Goal: Information Seeking & Learning: Stay updated

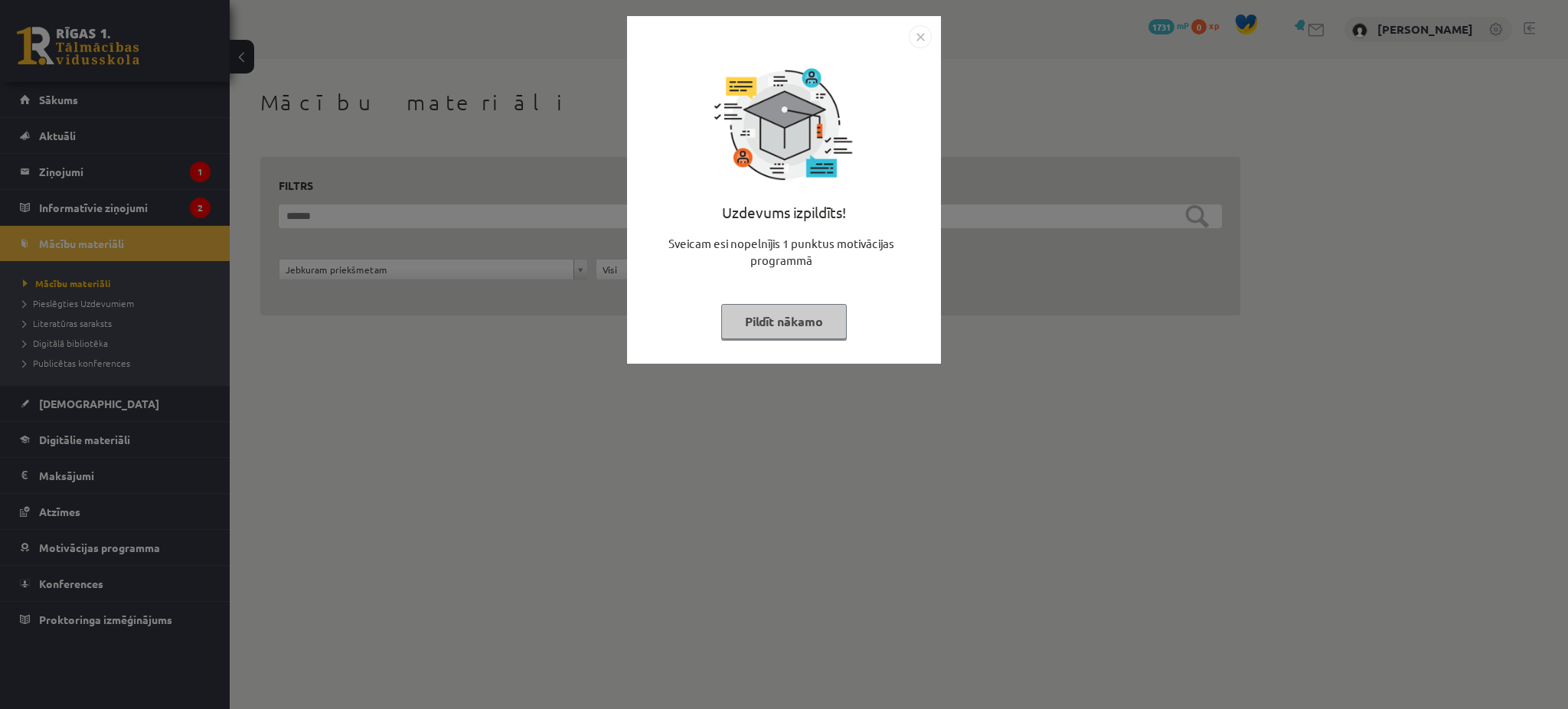
click at [780, 319] on button "Pildīt nākamo" at bounding box center [784, 321] width 125 height 35
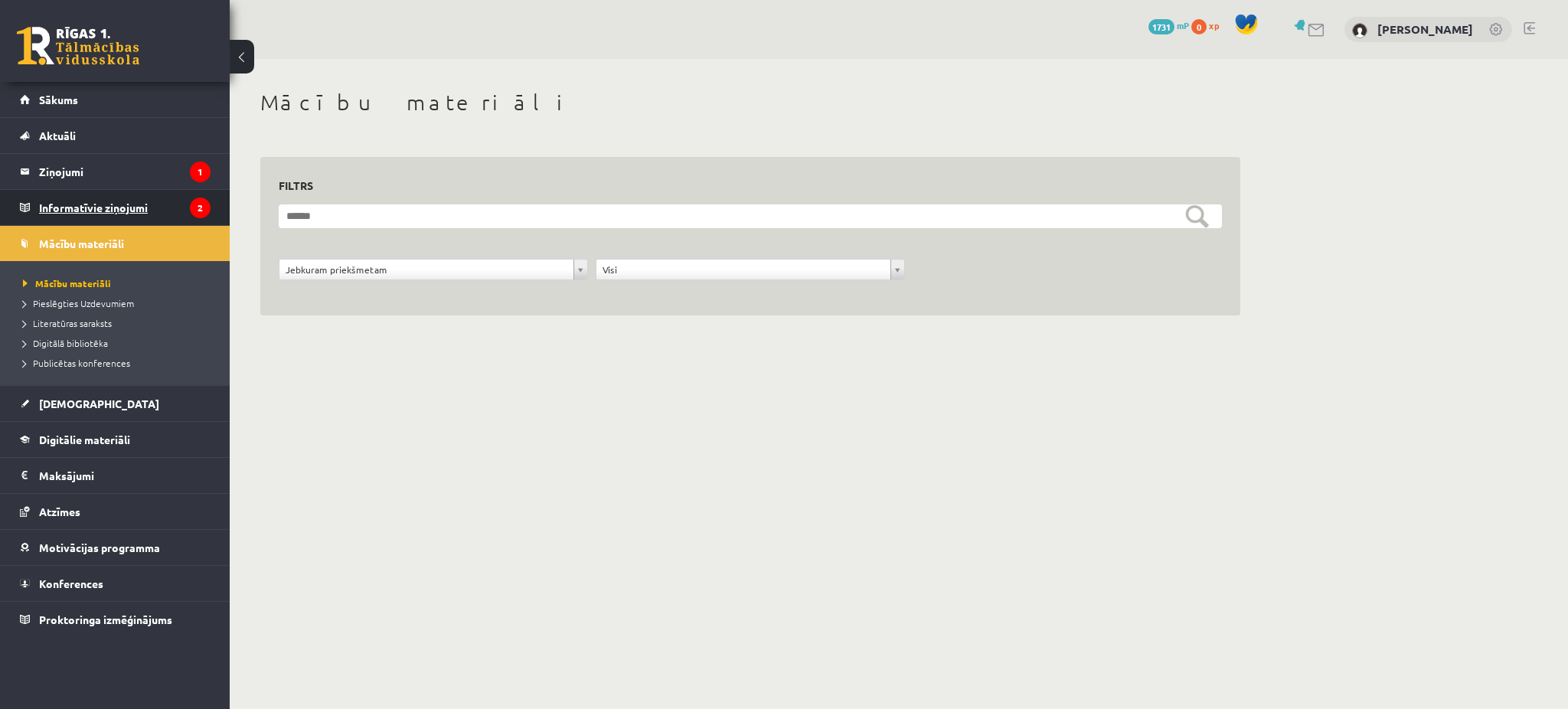
click at [133, 202] on legend "Informatīvie ziņojumi 2" at bounding box center [124, 208] width 172 height 35
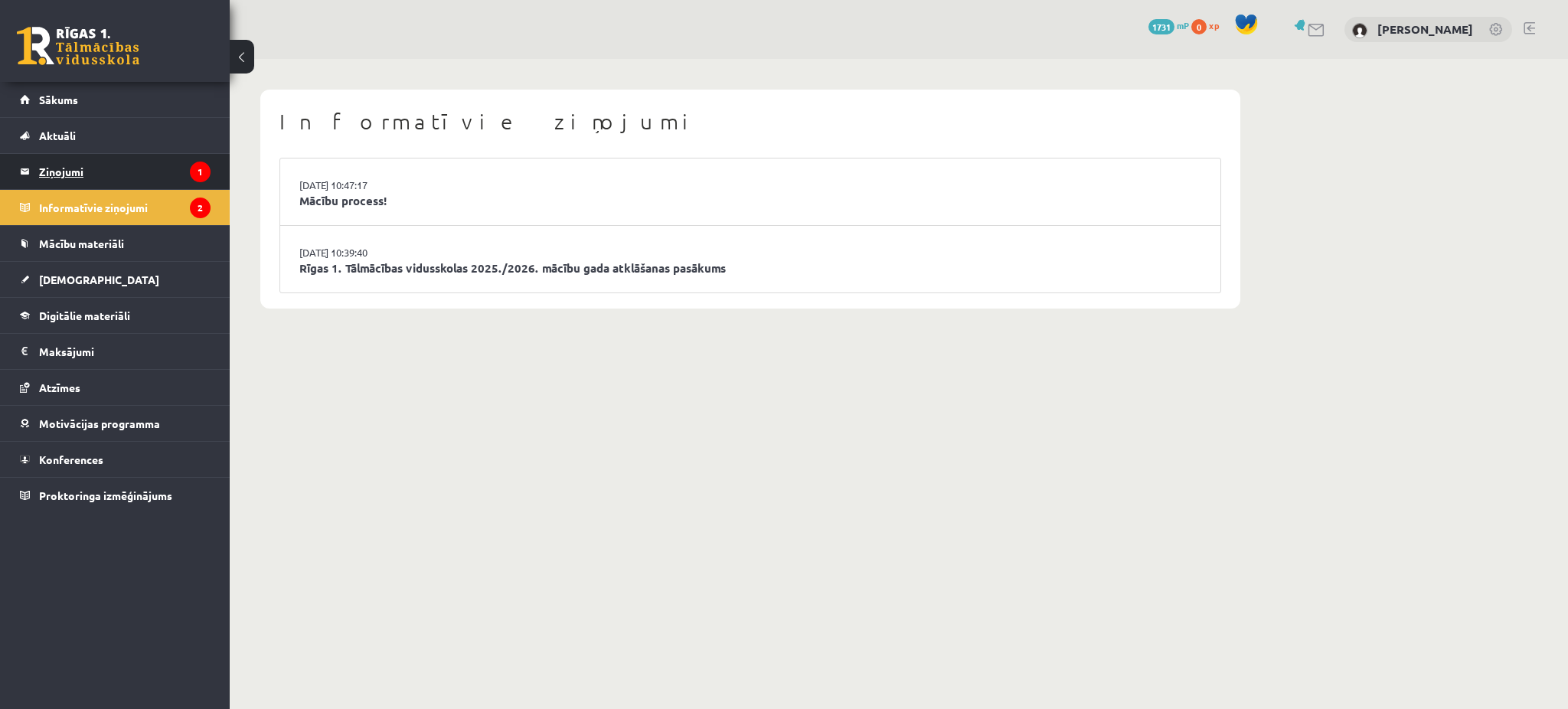
click at [131, 175] on legend "Ziņojumi 1" at bounding box center [124, 172] width 172 height 35
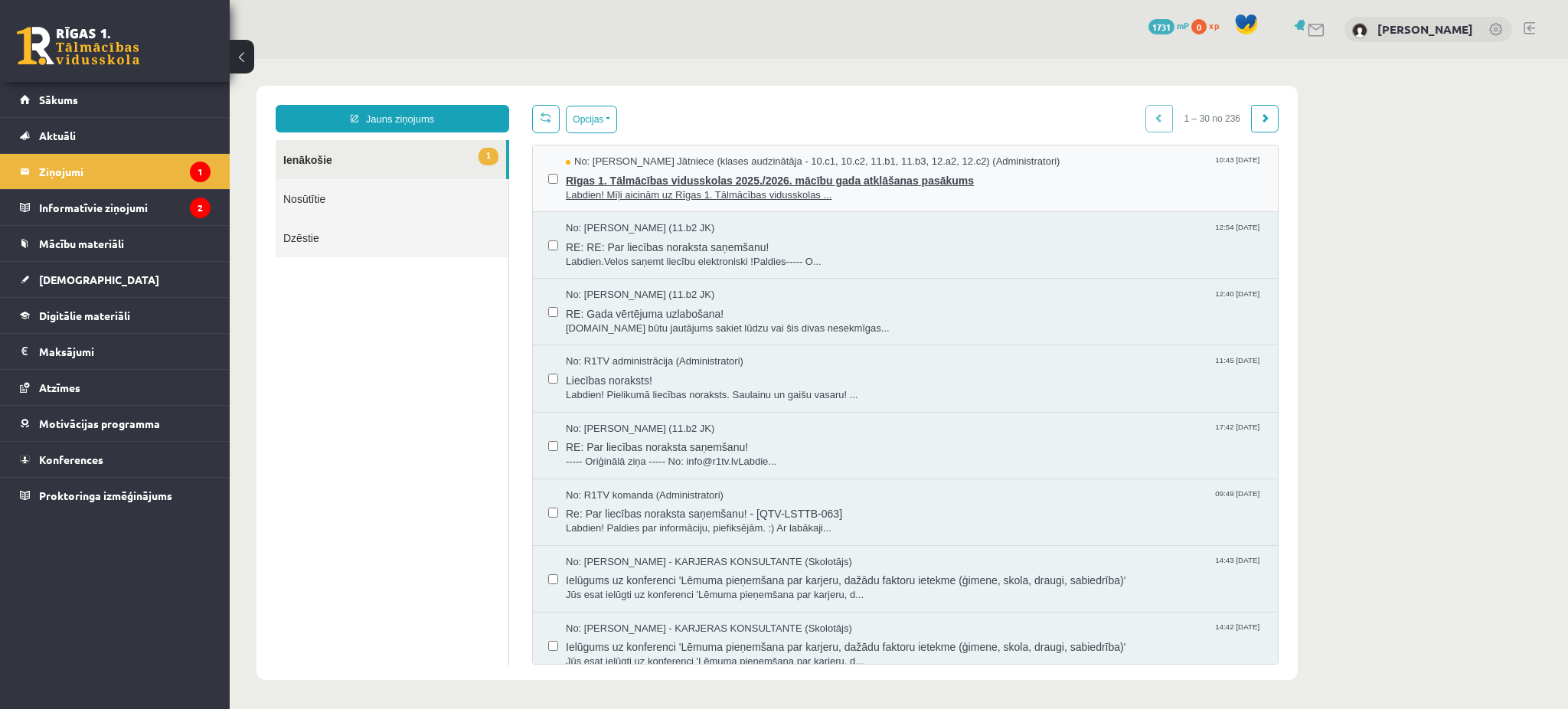
click at [757, 190] on span "Labdien! Mīļi aicinām uz Rīgas 1. Tālmācības vidusskolas ..." at bounding box center [913, 195] width 696 height 15
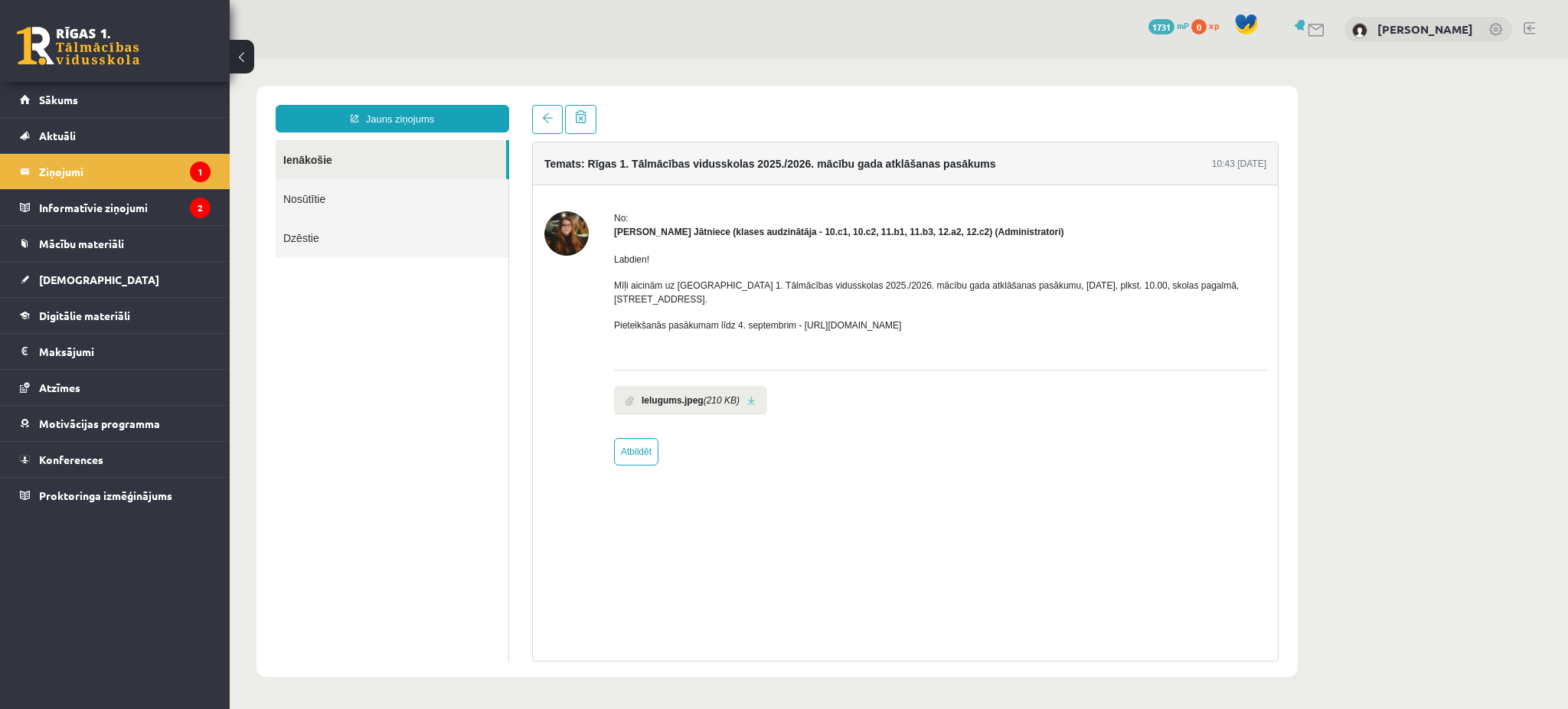
click at [748, 396] on link at bounding box center [752, 401] width 9 height 10
click at [56, 217] on legend "Informatīvie ziņojumi 2" at bounding box center [124, 208] width 172 height 35
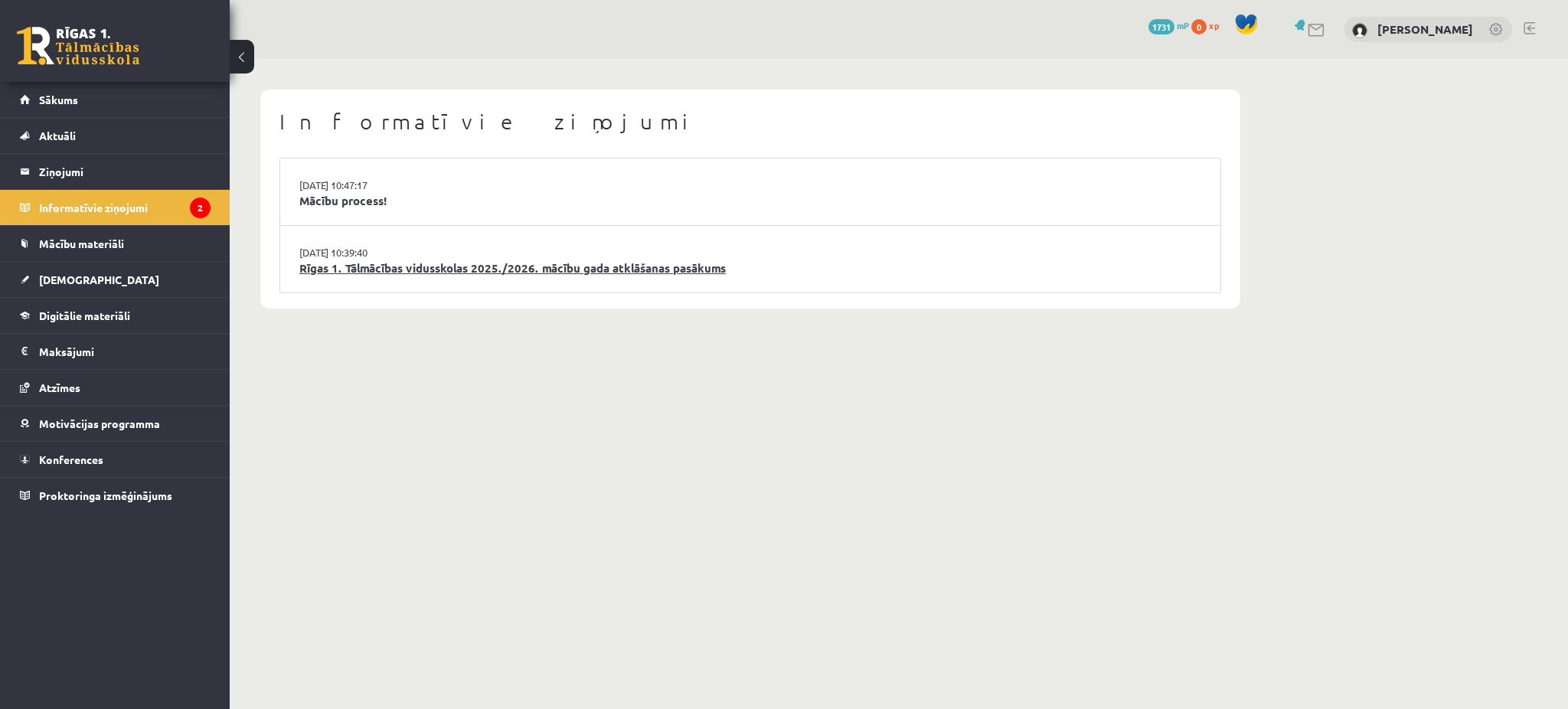
click at [573, 268] on link "Rīgas 1. Tālmācības vidusskolas 2025./2026. mācību gada atklāšanas pasākums" at bounding box center [751, 269] width 902 height 17
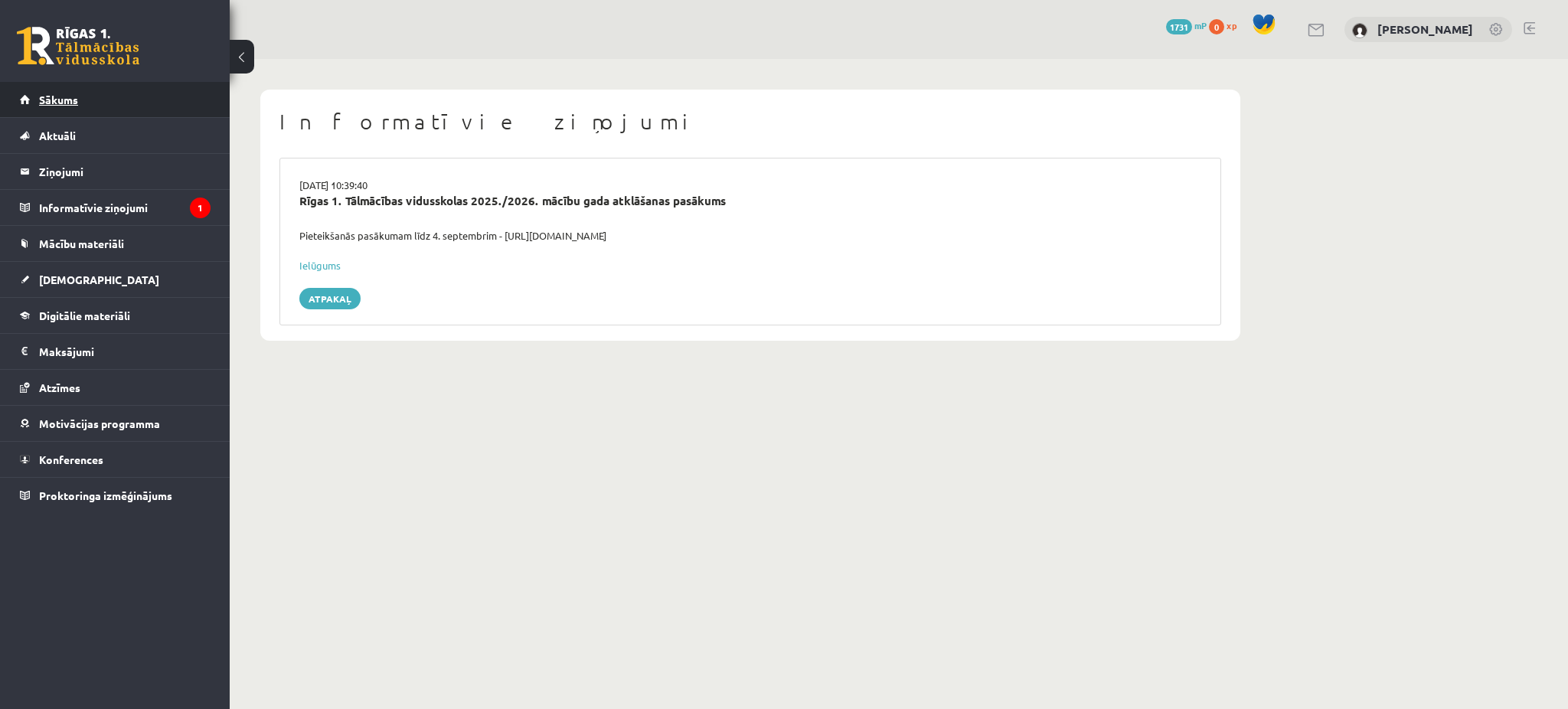
click at [173, 112] on link "Sākums" at bounding box center [115, 99] width 191 height 35
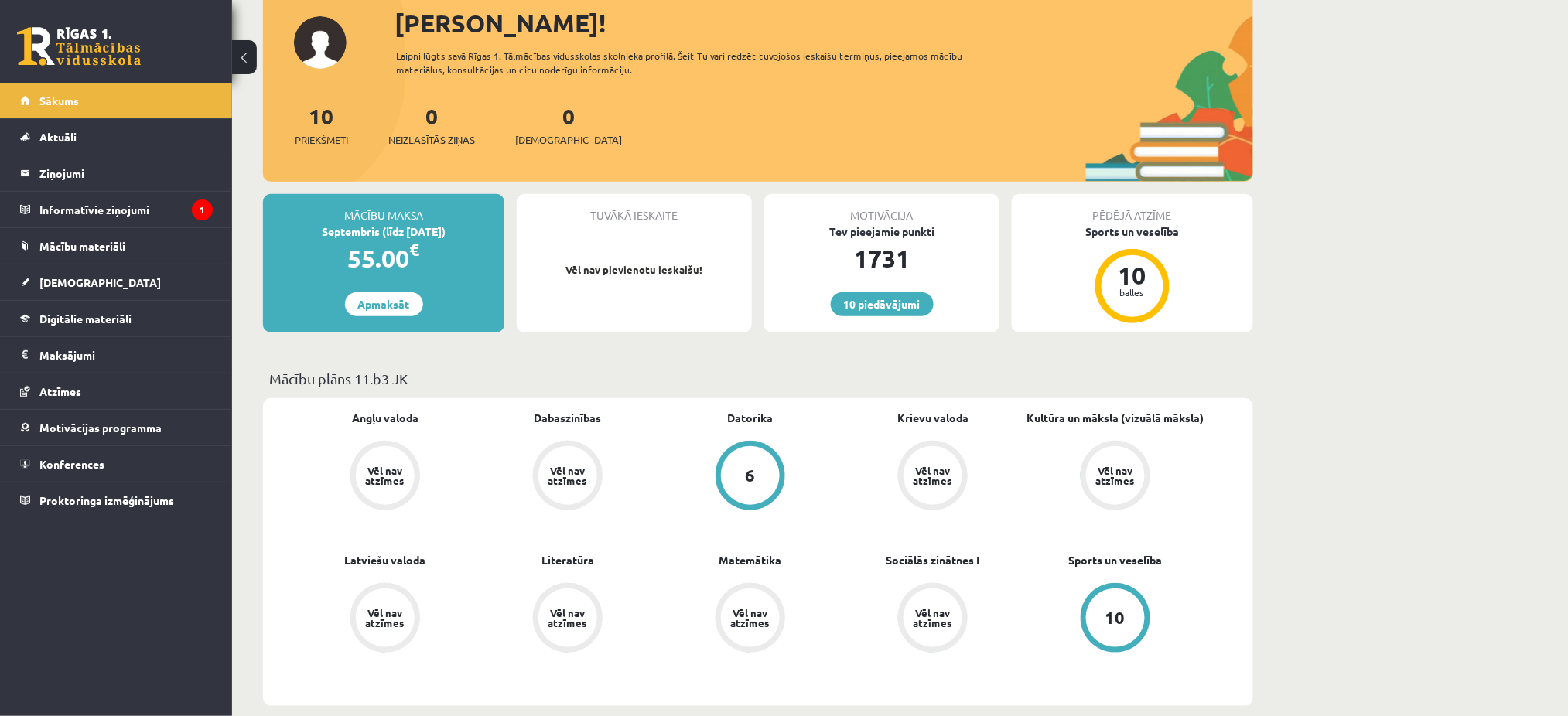
scroll to position [182, 0]
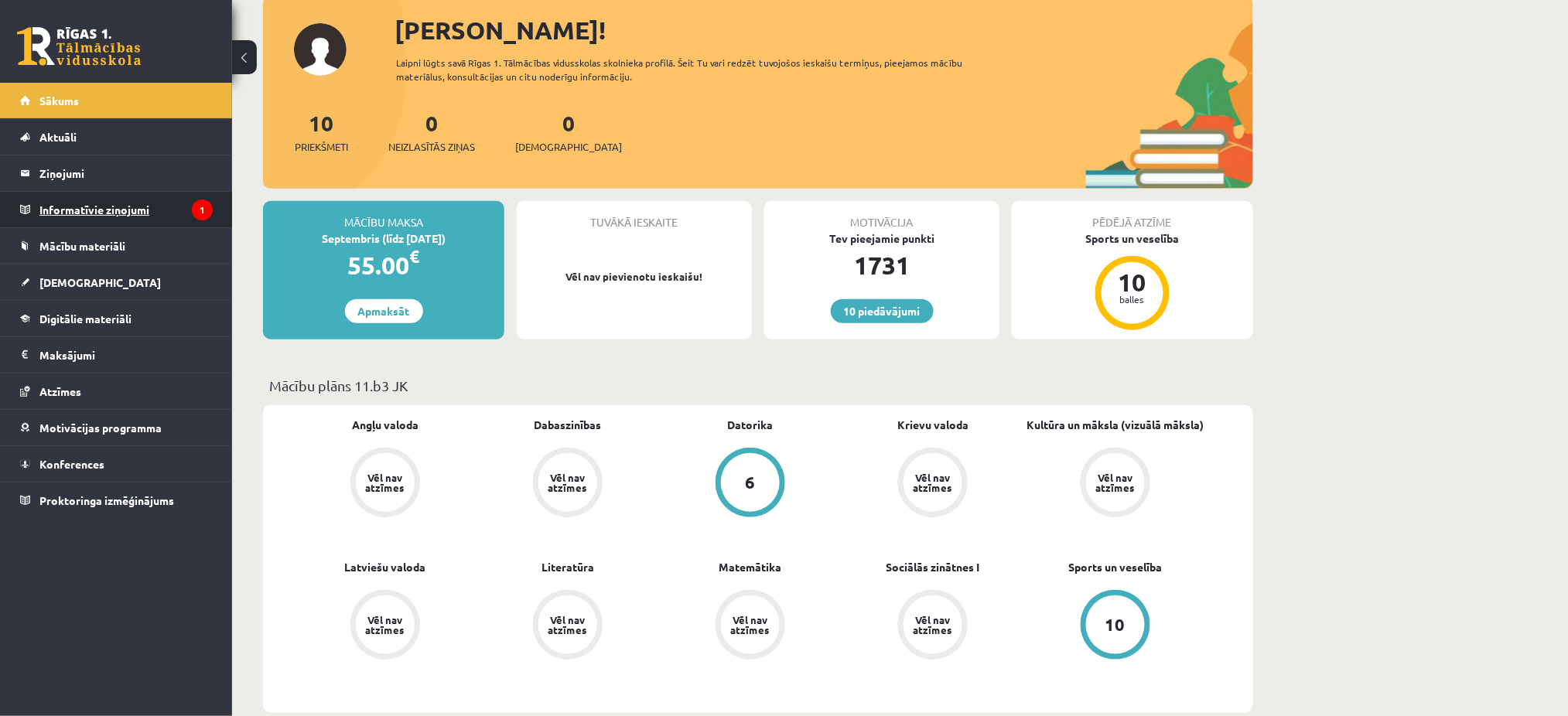
click at [129, 199] on legend "Informatīvie ziņojumi 1" at bounding box center [125, 210] width 173 height 35
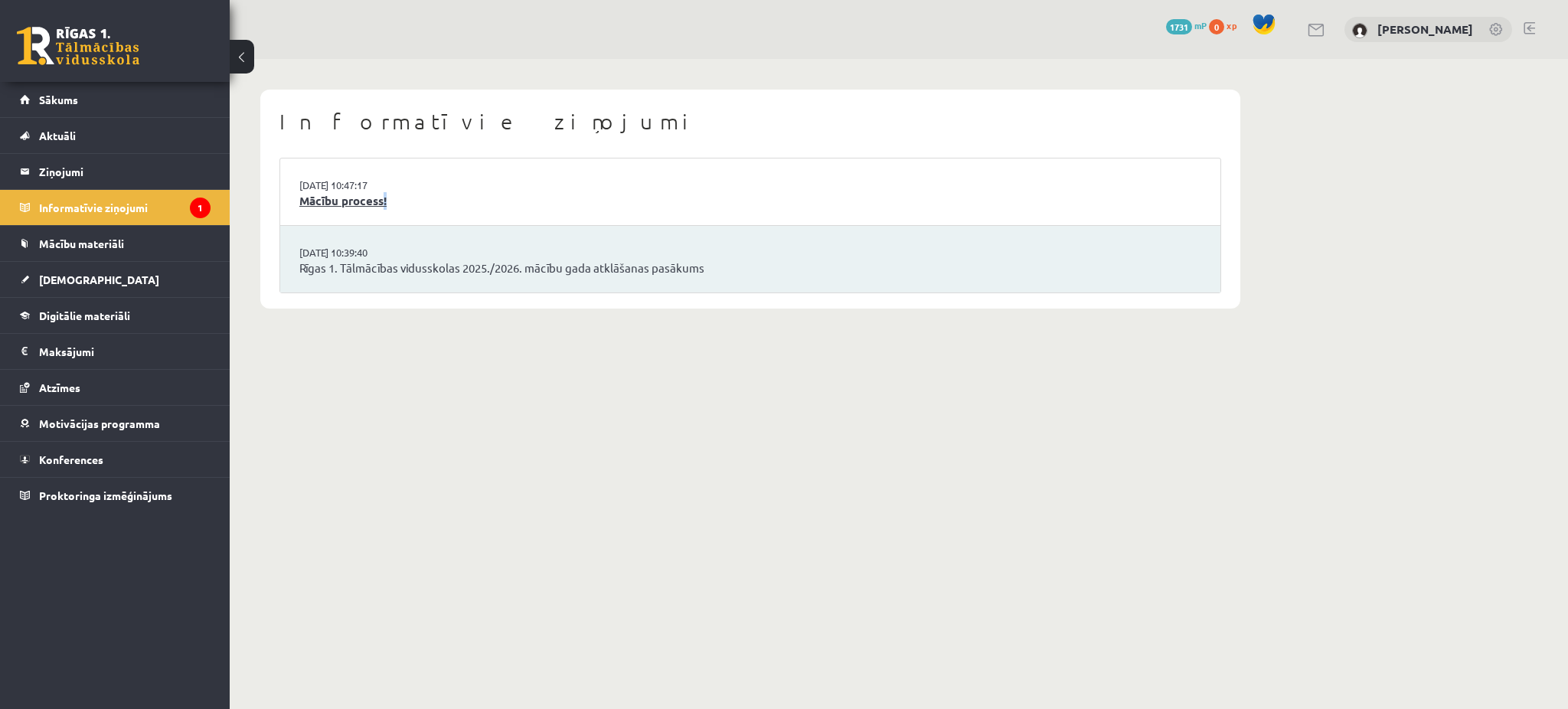
drag, startPoint x: 481, startPoint y: 168, endPoint x: 380, endPoint y: 198, distance: 105.4
click at [380, 198] on li "27.08.2025 10:47:17 Mācību process!" at bounding box center [750, 191] width 940 height 67
click at [380, 198] on link "Mācību process!" at bounding box center [751, 201] width 902 height 17
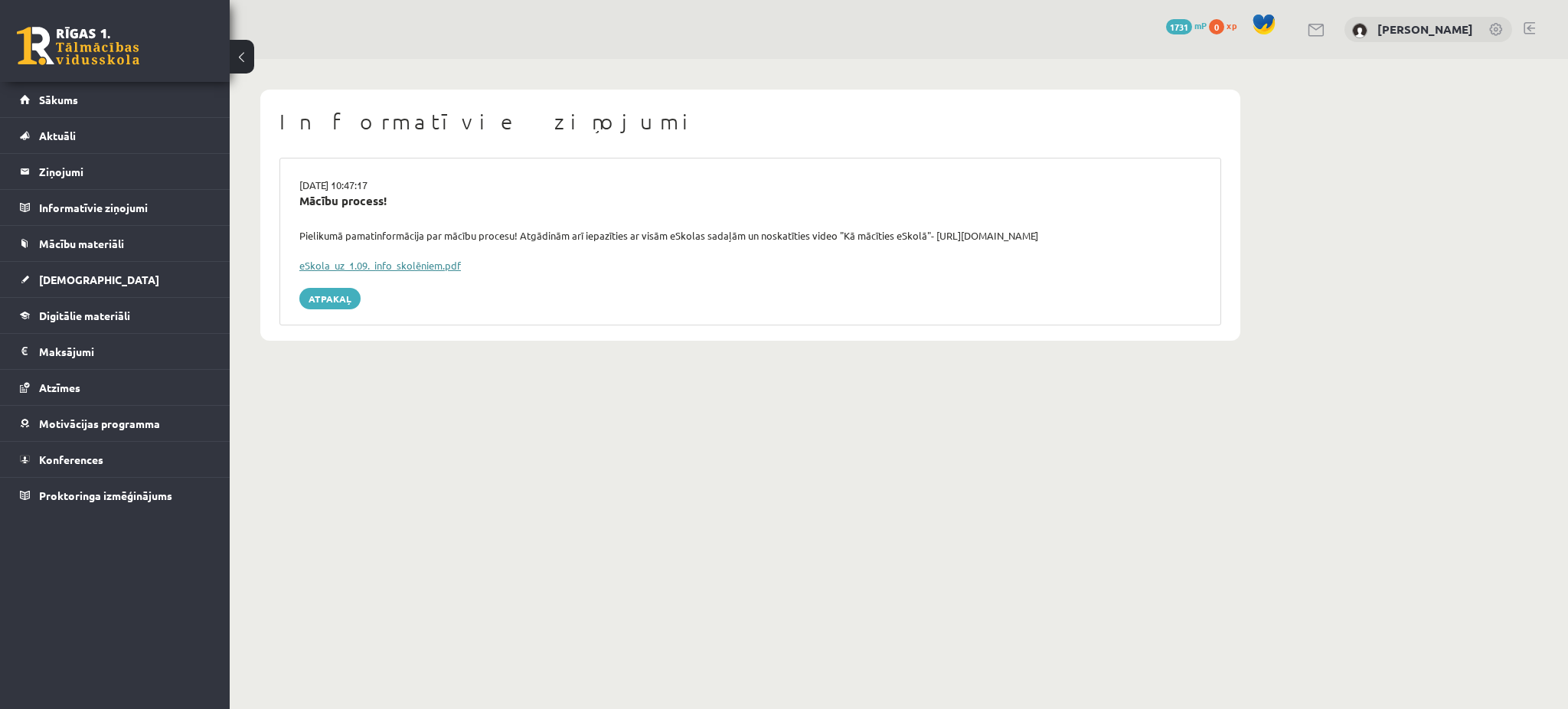
click at [400, 259] on link "eSkola_uz_1.09._info_skolēniem.pdf" at bounding box center [380, 265] width 162 height 13
click at [102, 115] on link "Sākums" at bounding box center [115, 99] width 191 height 35
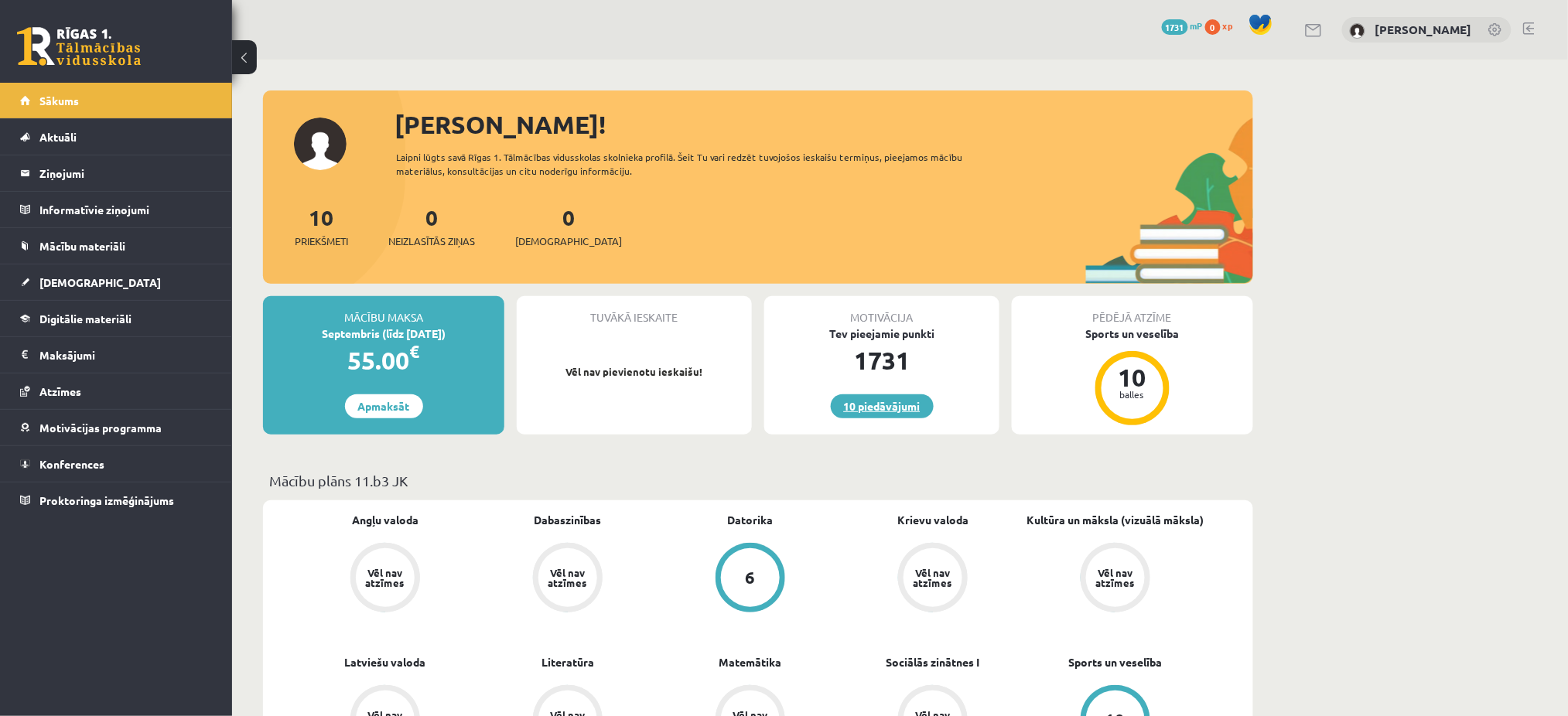
click at [897, 401] on link "10 piedāvājumi" at bounding box center [882, 406] width 103 height 24
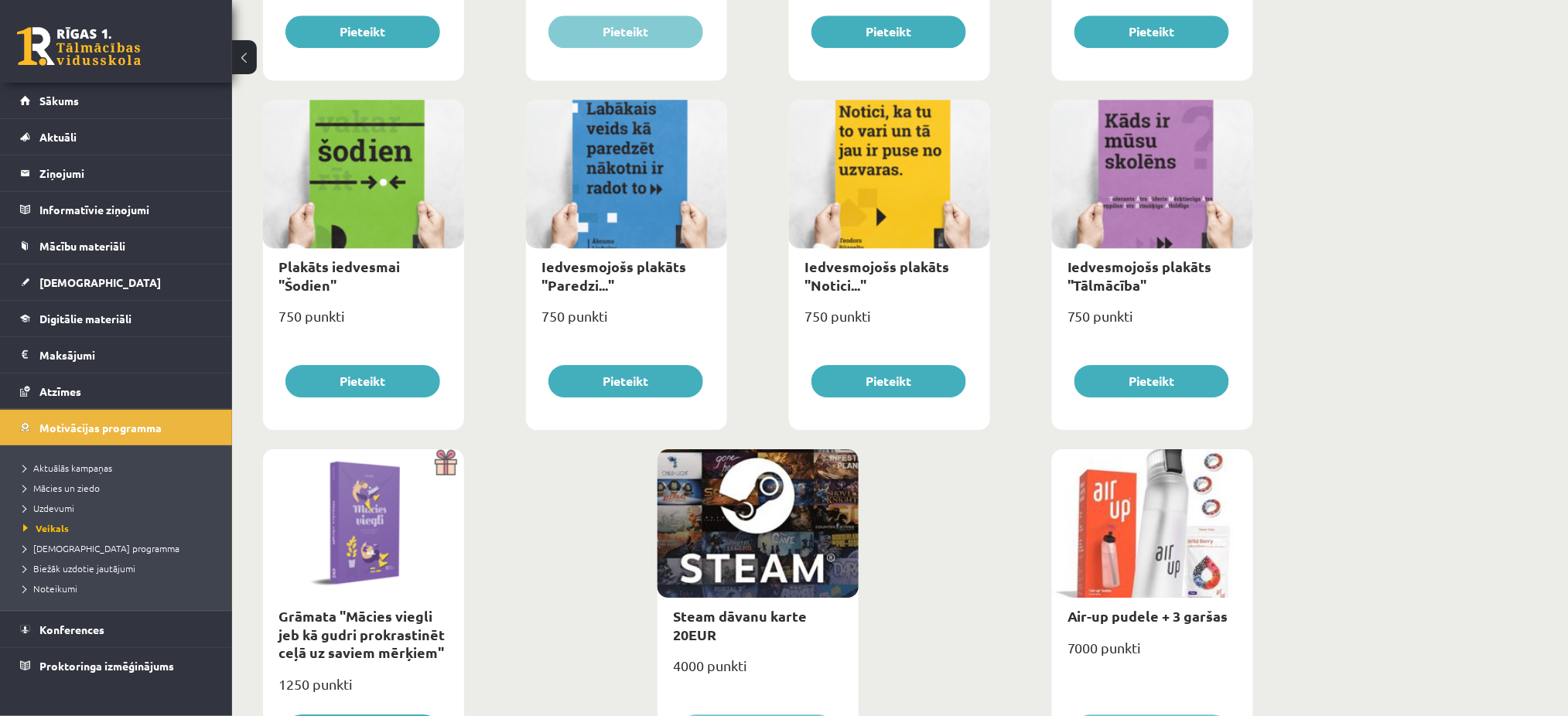
scroll to position [1658, 0]
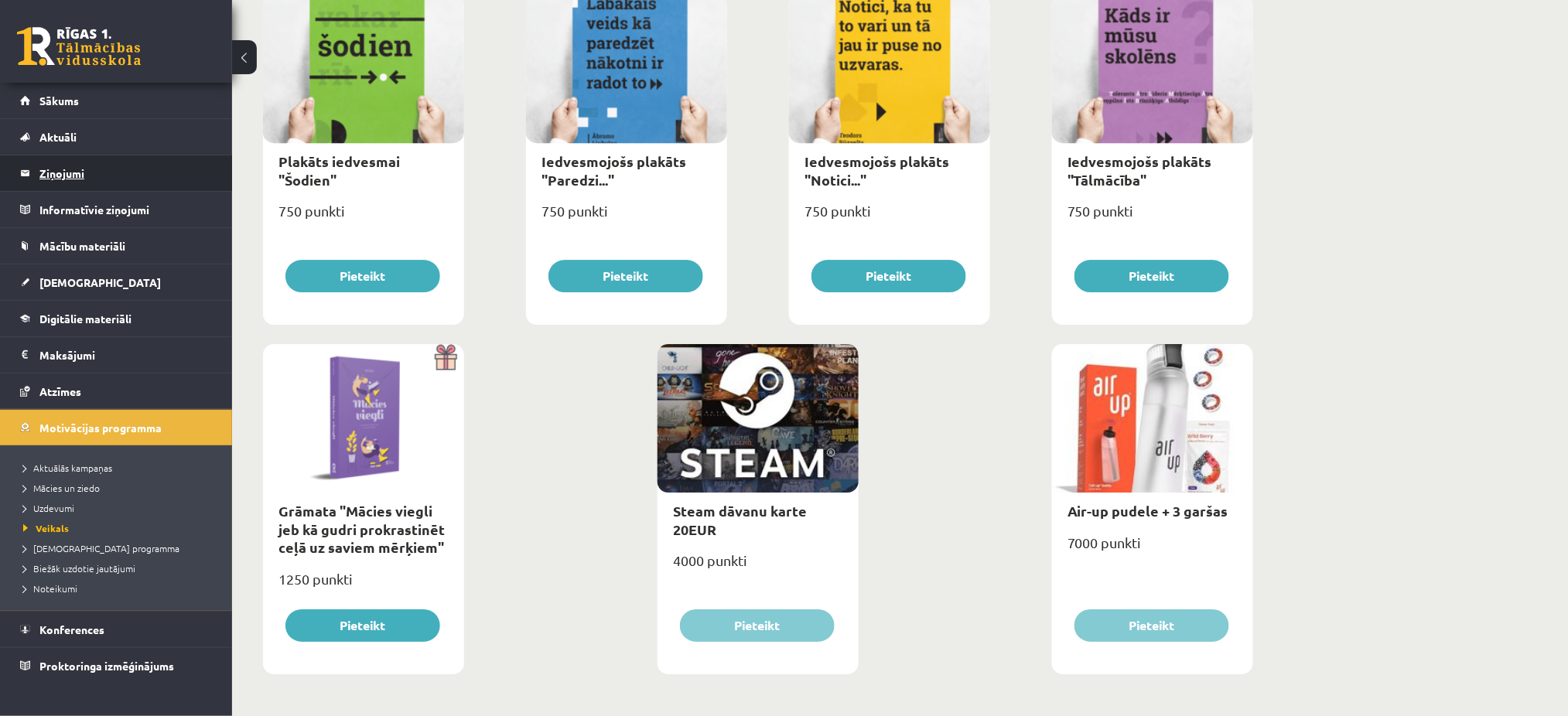
click at [113, 176] on legend "Ziņojumi 0" at bounding box center [125, 173] width 173 height 35
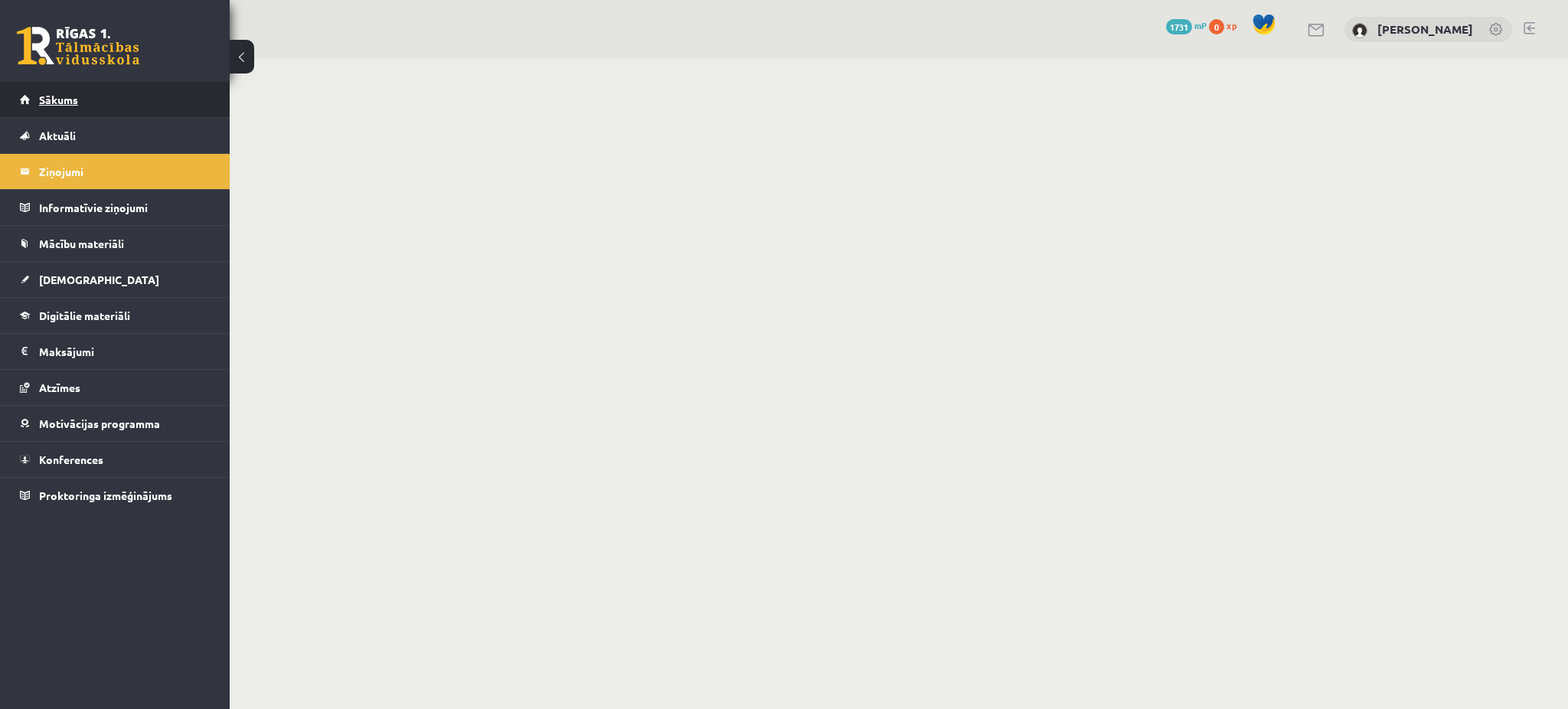
click at [123, 108] on link "Sākums" at bounding box center [115, 99] width 191 height 35
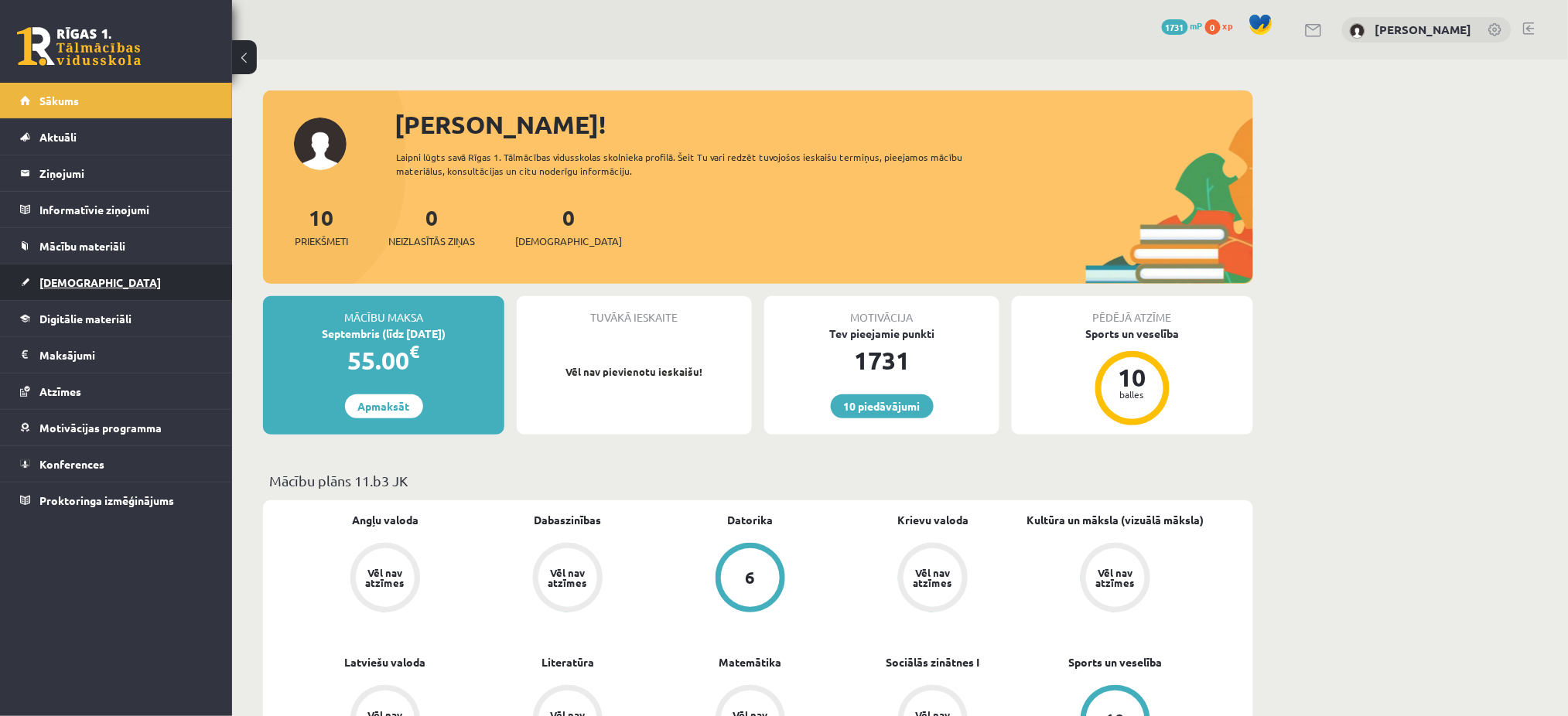
click at [99, 296] on link "[DEMOGRAPHIC_DATA]" at bounding box center [117, 282] width 193 height 35
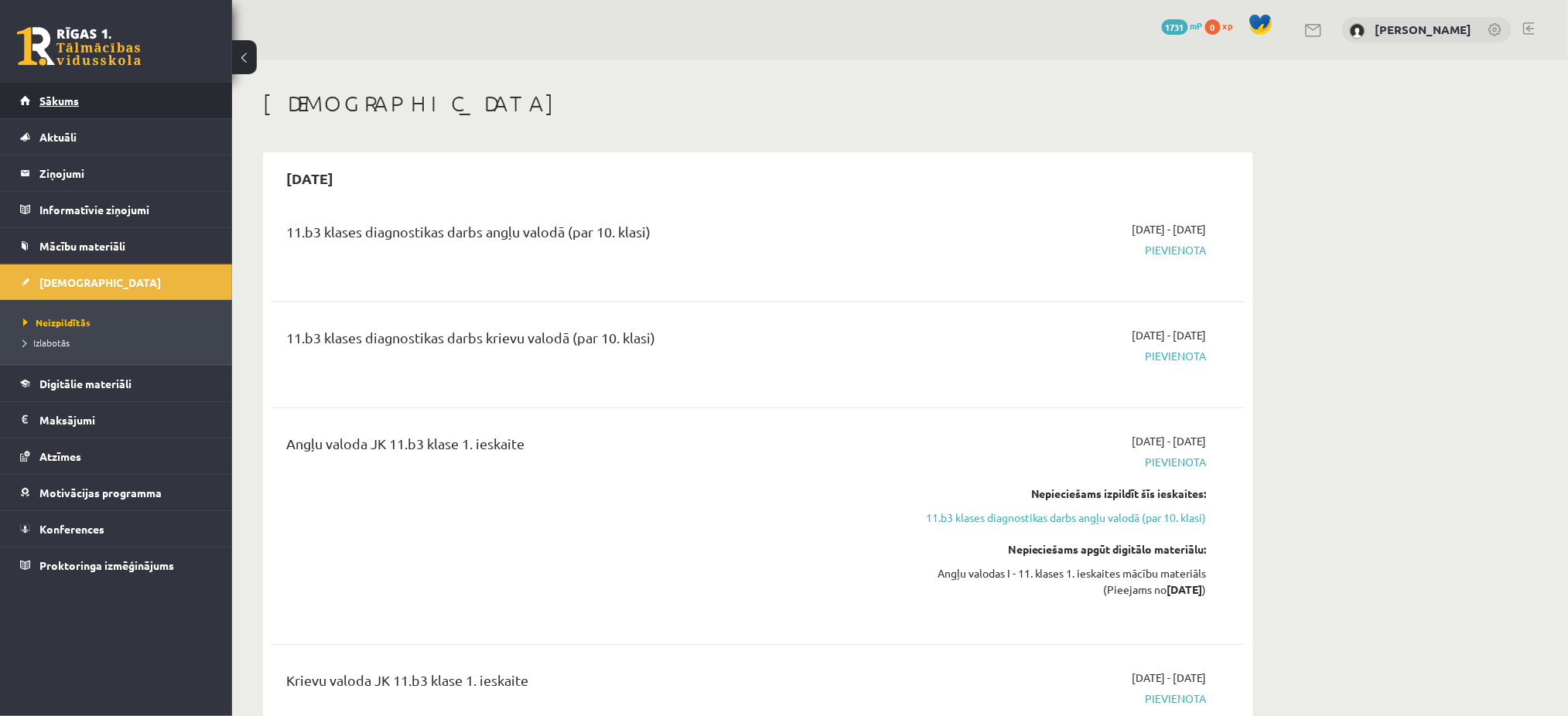
click at [174, 105] on link "Sākums" at bounding box center [117, 100] width 193 height 35
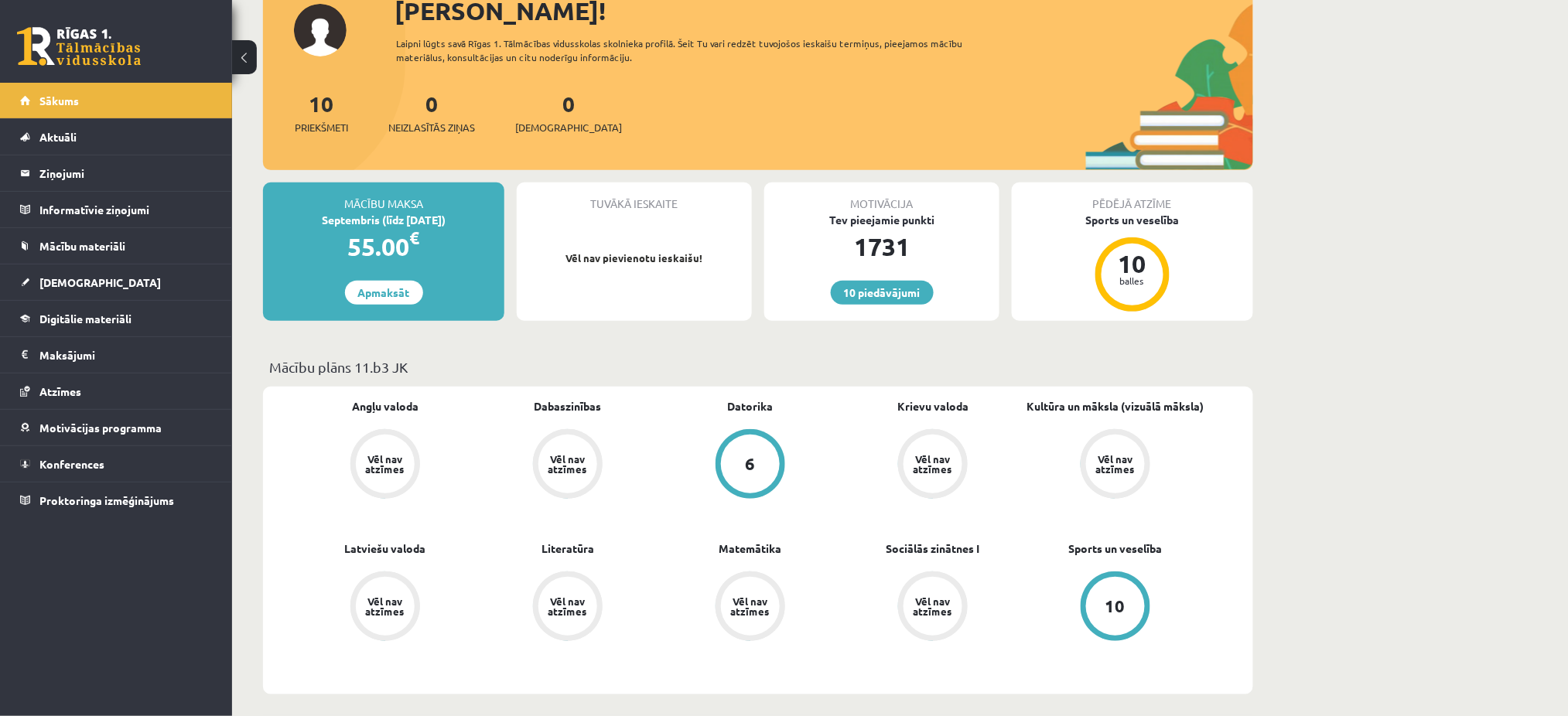
scroll to position [112, 0]
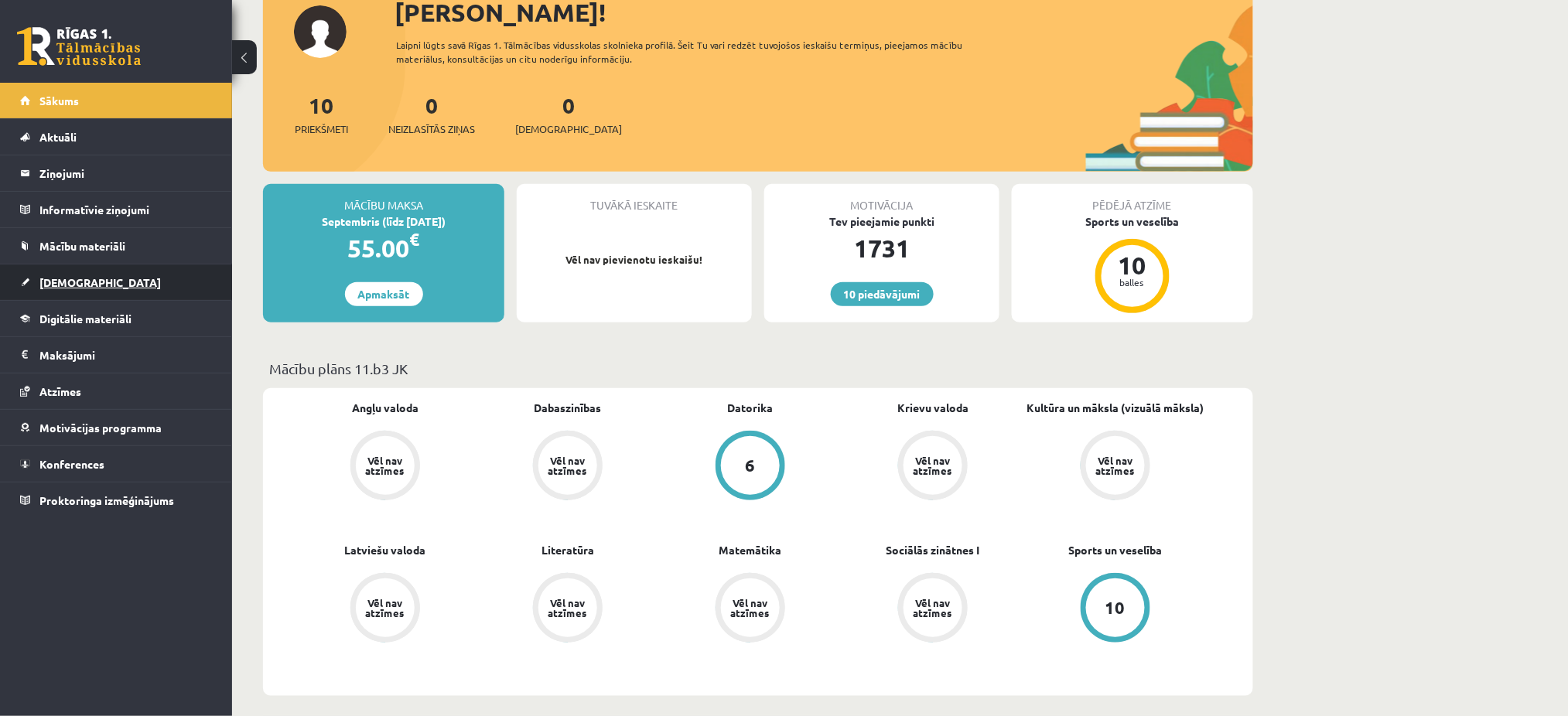
click at [162, 270] on link "[DEMOGRAPHIC_DATA]" at bounding box center [117, 282] width 193 height 35
